Goal: Find specific page/section: Find specific page/section

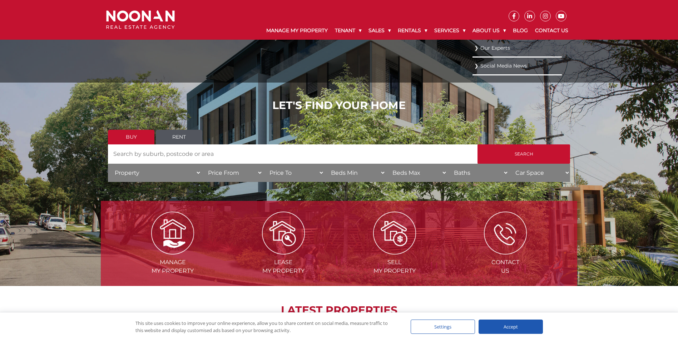
click at [485, 47] on link "Our Experts" at bounding box center [517, 48] width 86 height 10
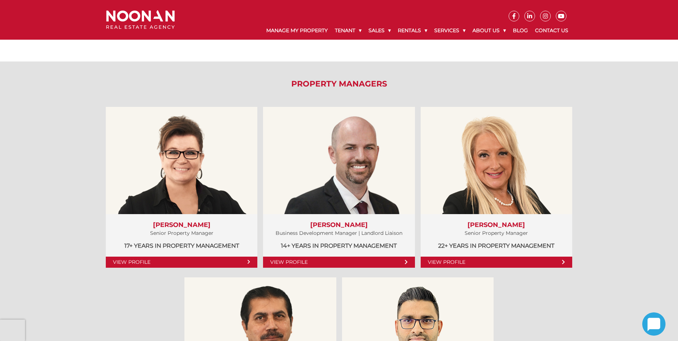
scroll to position [393, 0]
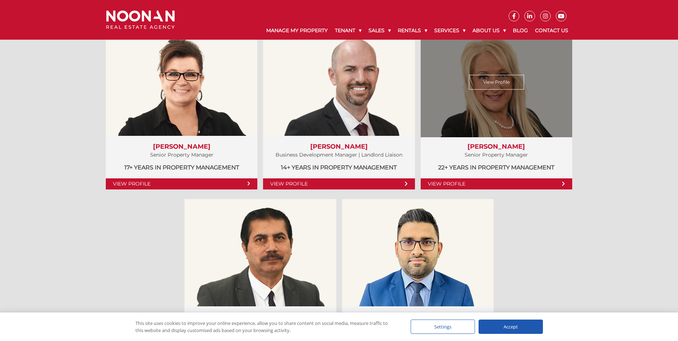
click at [554, 185] on link "View Profile" at bounding box center [495, 183] width 151 height 11
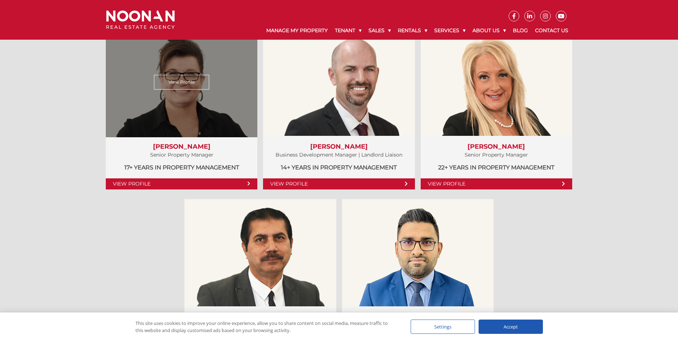
click at [167, 186] on link "View Profile" at bounding box center [181, 183] width 151 height 11
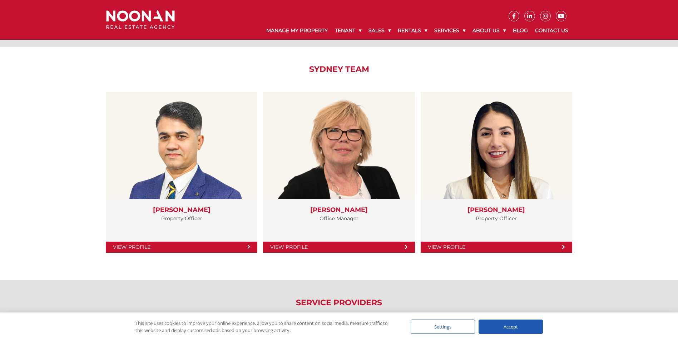
scroll to position [1214, 0]
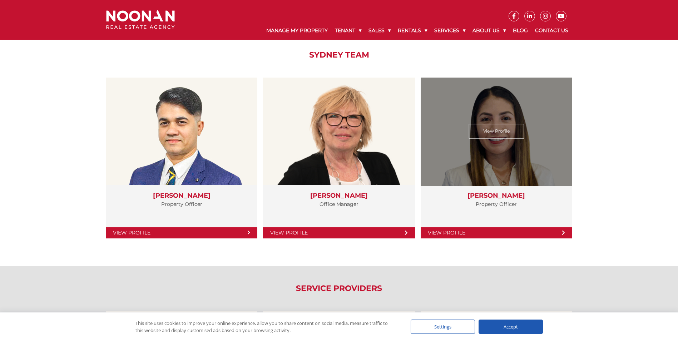
click at [531, 232] on link "View Profile" at bounding box center [495, 232] width 151 height 11
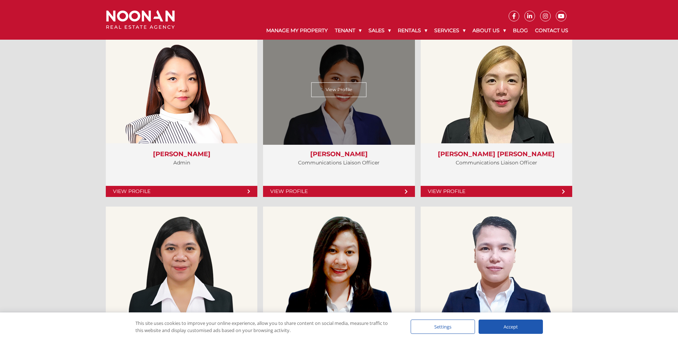
scroll to position [2179, 0]
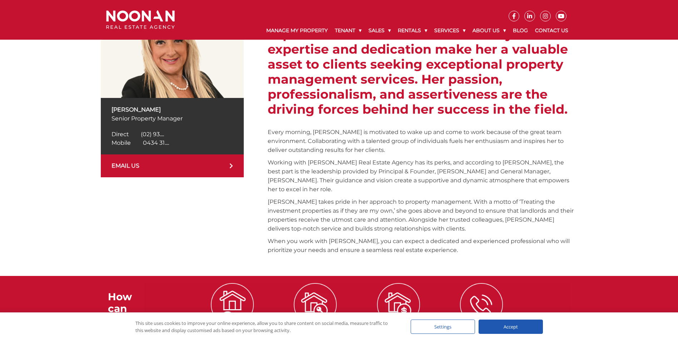
scroll to position [132, 0]
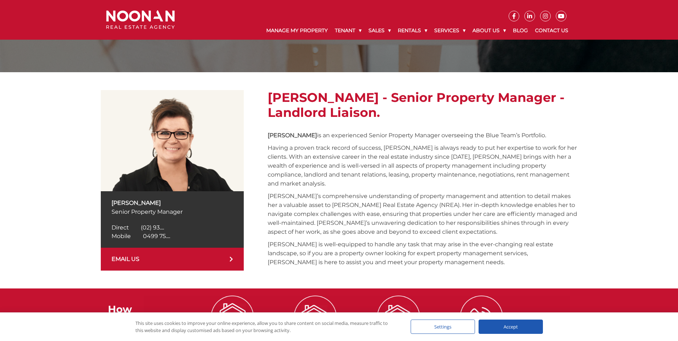
scroll to position [71, 0]
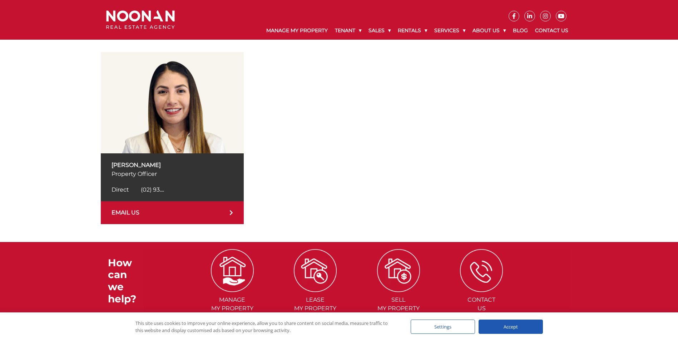
scroll to position [143, 0]
